Goal: Obtain resource: Download file/media

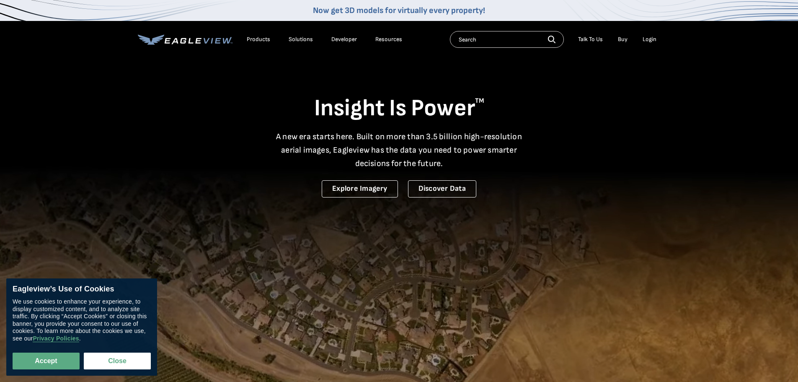
click at [257, 39] on div "Products" at bounding box center [258, 40] width 23 height 8
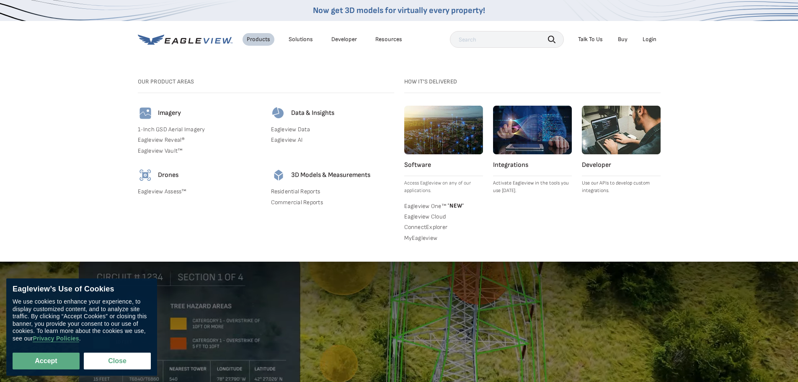
click at [433, 238] on link "MyEagleview" at bounding box center [443, 238] width 79 height 8
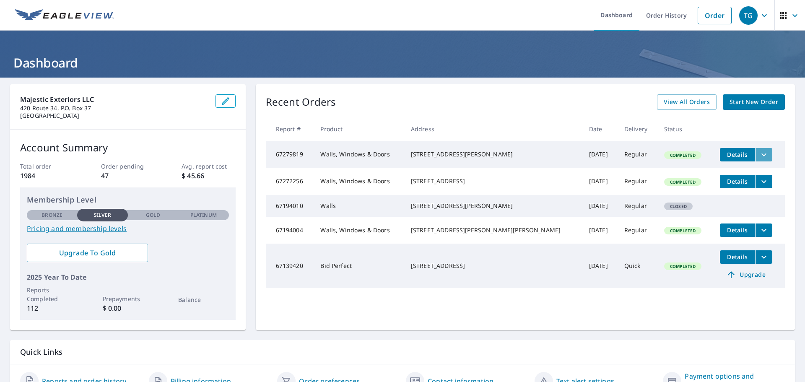
click at [759, 153] on icon "filesDropdownBtn-67279819" at bounding box center [764, 155] width 10 height 10
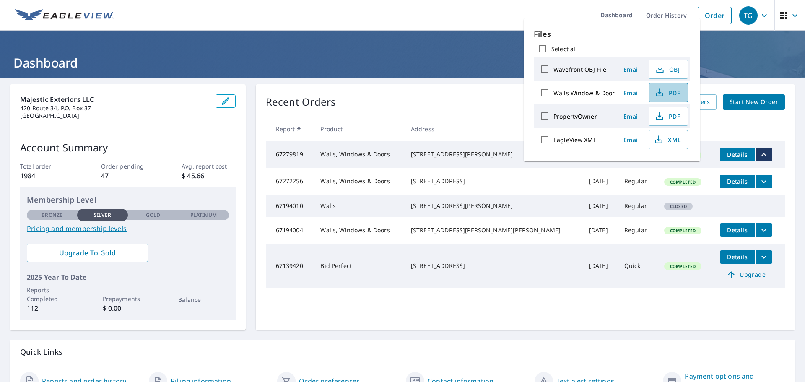
click at [666, 91] on span "PDF" at bounding box center [667, 93] width 27 height 10
